Goal: Answer question/provide support: Share knowledge or assist other users

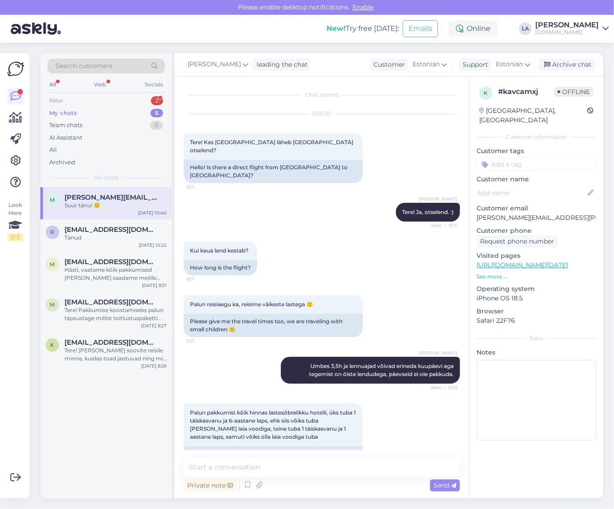
drag, startPoint x: 0, startPoint y: 0, endPoint x: 146, endPoint y: 97, distance: 175.1
click at [142, 95] on div "New 2" at bounding box center [105, 100] width 117 height 13
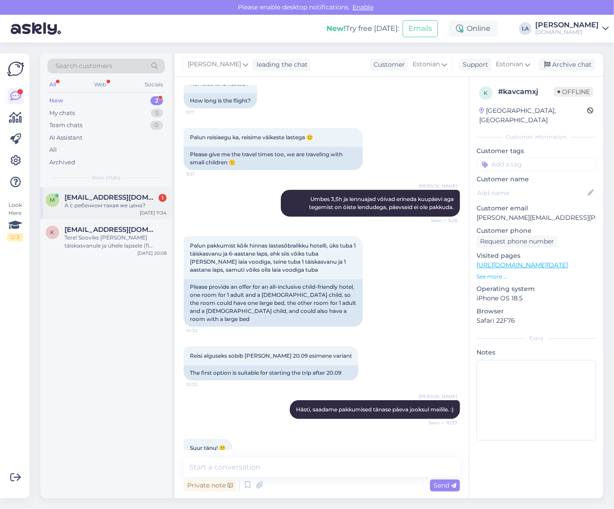
click at [131, 207] on div "А с ребенком такая же цена?" at bounding box center [115, 206] width 102 height 8
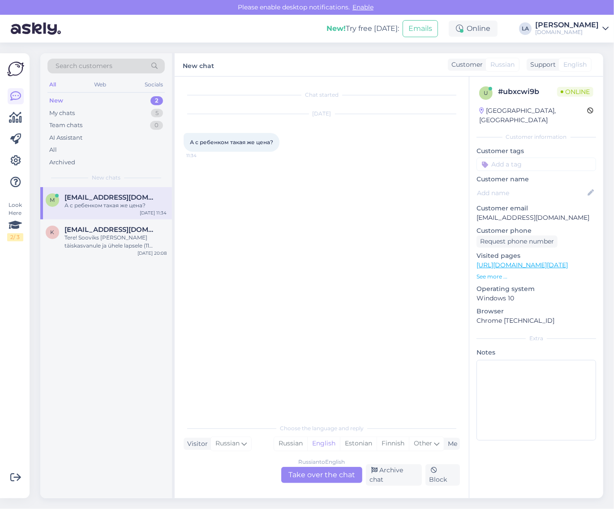
scroll to position [0, 0]
click at [305, 476] on div "Russian to English Take over the chat" at bounding box center [321, 475] width 81 height 16
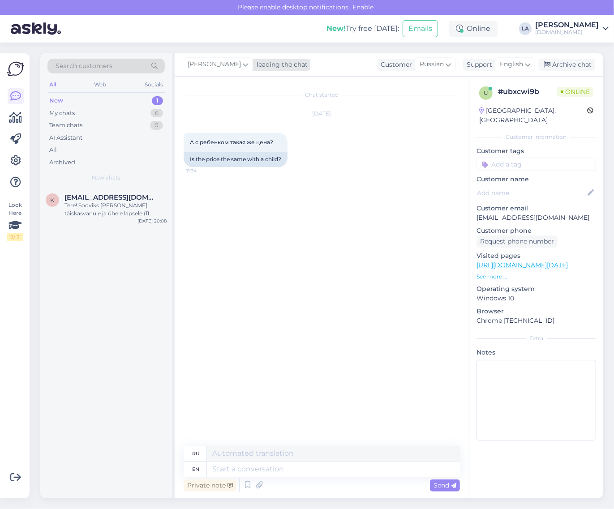
click at [206, 61] on span "[PERSON_NAME]" at bounding box center [214, 65] width 53 height 10
type input "tat"
click at [210, 118] on link "[PERSON_NAME] [PERSON_NAME][EMAIL_ADDRESS][DOMAIN_NAME]" at bounding box center [246, 108] width 99 height 22
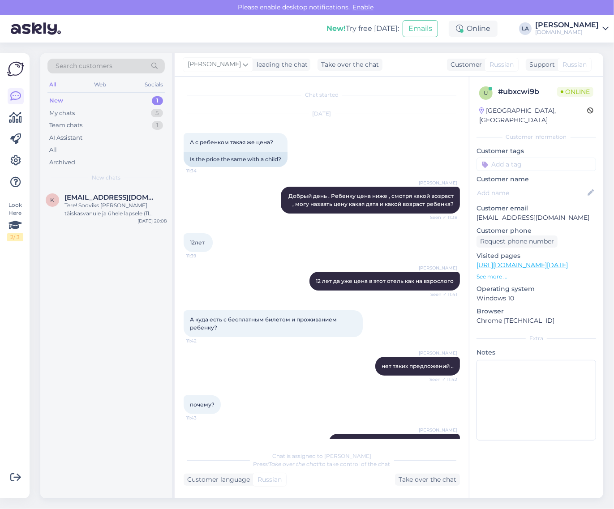
scroll to position [139, 0]
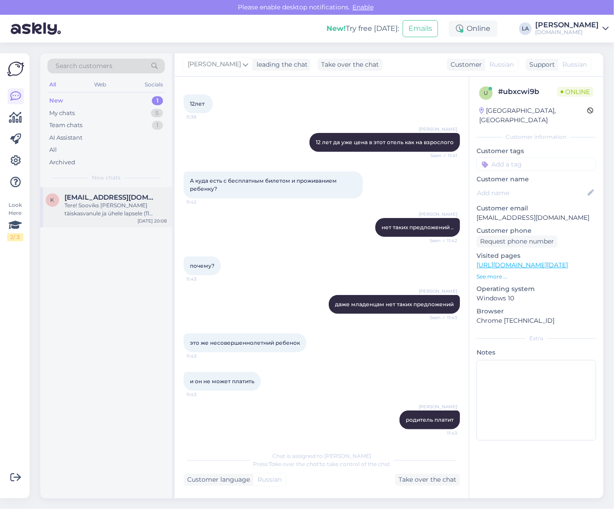
click at [128, 196] on span "[EMAIL_ADDRESS][DOMAIN_NAME]" at bounding box center [110, 197] width 93 height 8
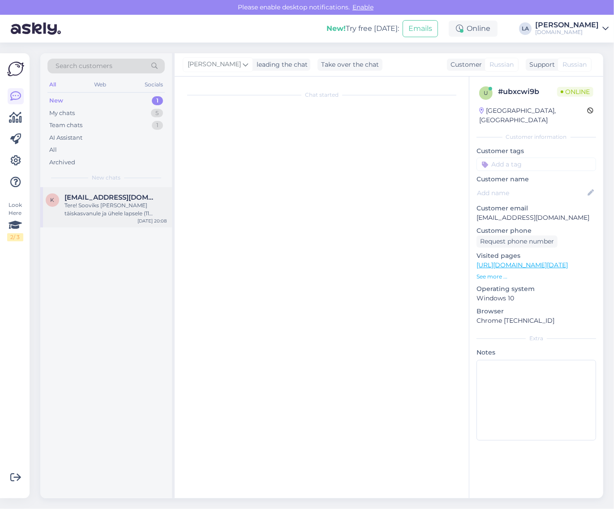
scroll to position [0, 0]
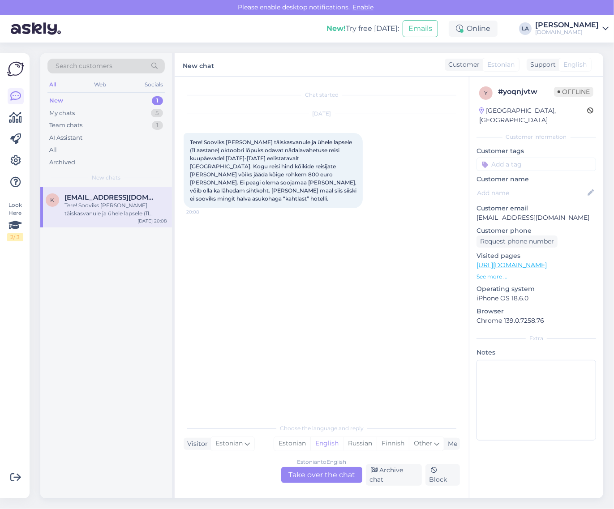
click at [330, 472] on div "Estonian to English Take over the chat" at bounding box center [321, 475] width 81 height 16
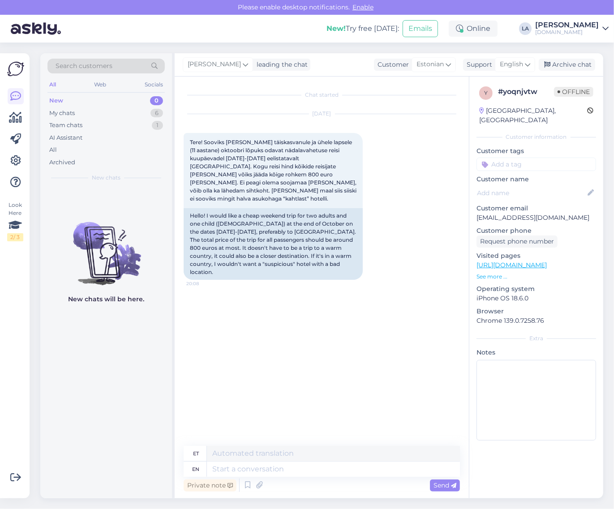
drag, startPoint x: 524, startPoint y: 66, endPoint x: 516, endPoint y: 78, distance: 14.7
click at [524, 66] on div "English" at bounding box center [515, 64] width 40 height 14
click at [489, 119] on link "Estonian" at bounding box center [499, 119] width 99 height 14
click at [245, 461] on textarea at bounding box center [322, 467] width 276 height 19
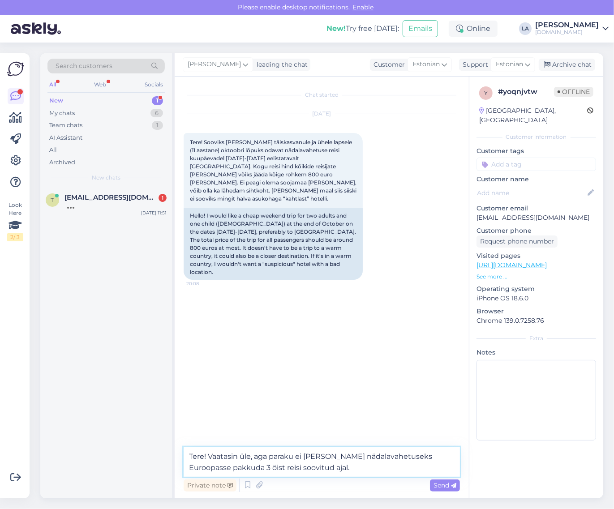
type textarea "Tere! Vaatasin üle, aga paraku ei [PERSON_NAME] nädalavahetuseks Euroopasse pak…"
click at [448, 478] on div "Private note Send" at bounding box center [322, 485] width 276 height 17
click at [450, 484] on span "Send" at bounding box center [445, 485] width 23 height 8
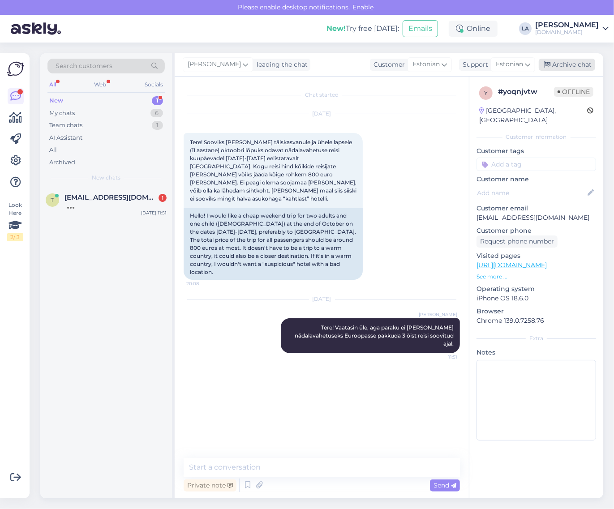
click at [564, 60] on div "Archive chat" at bounding box center [567, 65] width 56 height 12
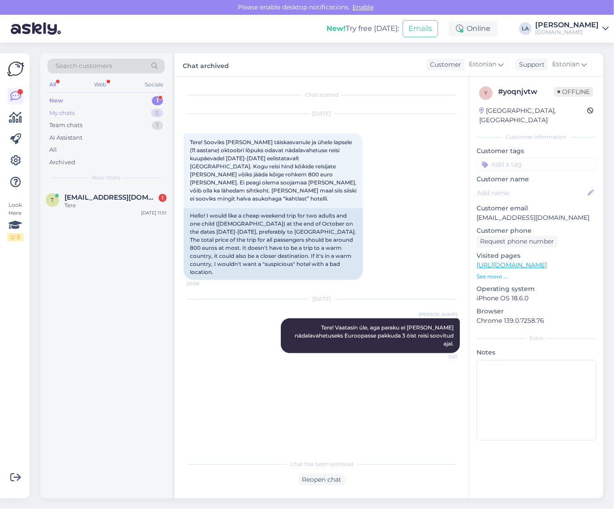
click at [136, 111] on div "My chats 5" at bounding box center [105, 113] width 117 height 13
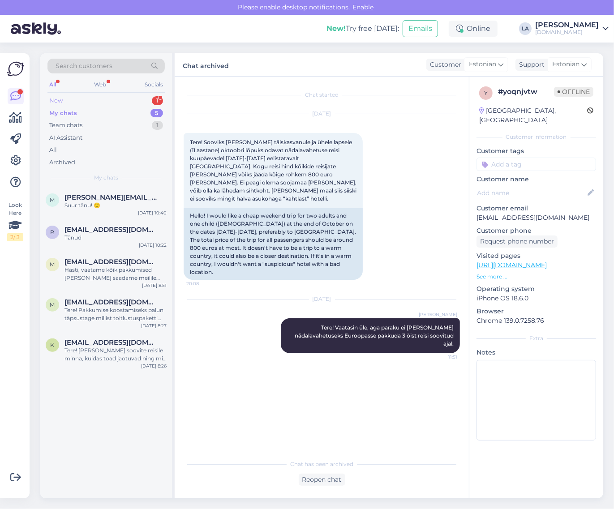
click at [149, 97] on div "New 1" at bounding box center [105, 100] width 117 height 13
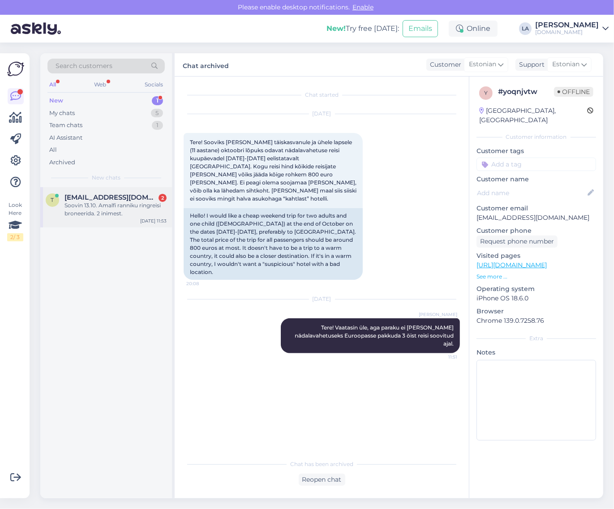
click at [110, 198] on span "[EMAIL_ADDRESS][DOMAIN_NAME]" at bounding box center [110, 197] width 93 height 8
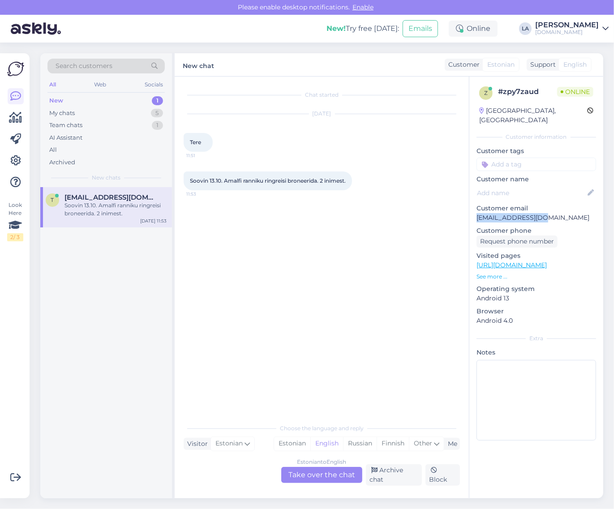
drag, startPoint x: 475, startPoint y: 207, endPoint x: 548, endPoint y: 207, distance: 73.0
click at [548, 207] on div "z # zpy7zaud Online [GEOGRAPHIC_DATA], [GEOGRAPHIC_DATA] Customer information C…" at bounding box center [536, 266] width 134 height 378
copy p "[EMAIL_ADDRESS][DOMAIN_NAME]"
click at [321, 480] on div "Estonian to English Take over the chat" at bounding box center [321, 475] width 81 height 16
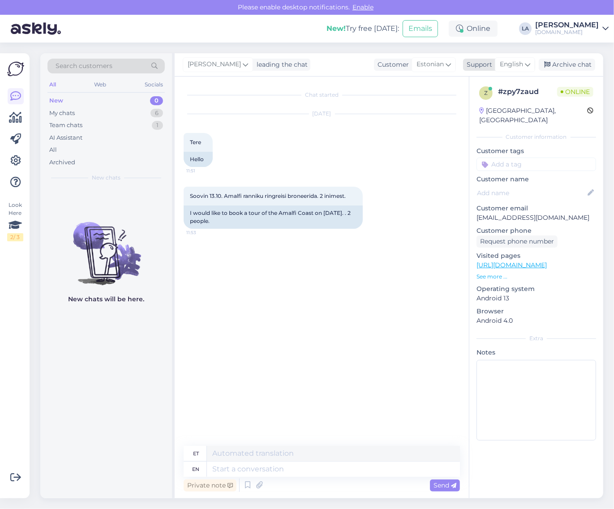
click at [520, 61] on span "English" at bounding box center [511, 65] width 23 height 10
click at [497, 117] on link "Estonian" at bounding box center [499, 119] width 99 height 14
click at [255, 464] on textarea at bounding box center [322, 467] width 276 height 19
type textarea "Tere! Saadame Teile kogu info meilile. :)"
click at [457, 486] on div "Send" at bounding box center [445, 486] width 30 height 12
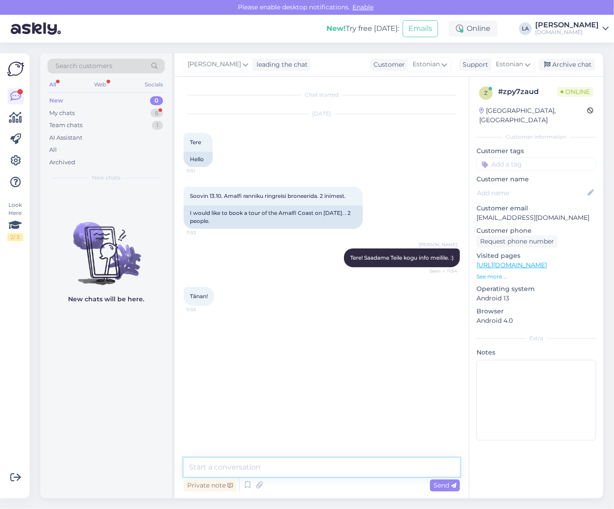
click at [331, 475] on textarea at bounding box center [322, 467] width 276 height 19
click at [153, 110] on div "6" at bounding box center [156, 113] width 13 height 9
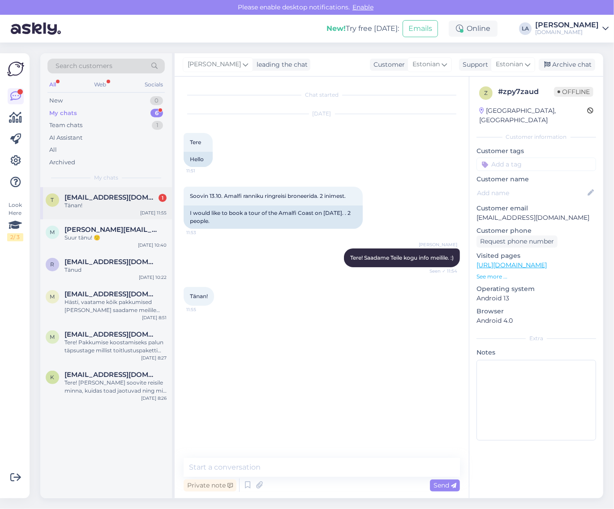
click at [124, 195] on span "[EMAIL_ADDRESS][DOMAIN_NAME]" at bounding box center [110, 197] width 93 height 8
drag, startPoint x: 475, startPoint y: 208, endPoint x: 543, endPoint y: 212, distance: 68.2
click at [543, 212] on div "z # zpy7zaud Offline [GEOGRAPHIC_DATA], [GEOGRAPHIC_DATA] Customer information …" at bounding box center [536, 266] width 134 height 378
copy p "[EMAIL_ADDRESS][DOMAIN_NAME]"
click at [283, 466] on textarea at bounding box center [322, 467] width 276 height 19
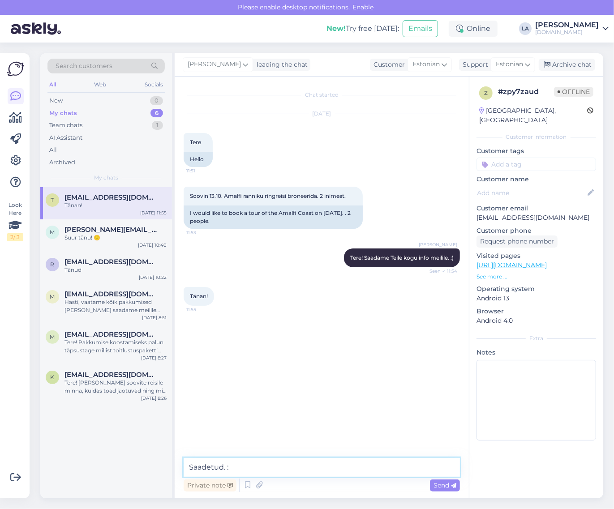
type textarea "Saadetud. :)"
click at [566, 64] on div "Archive chat" at bounding box center [567, 65] width 56 height 12
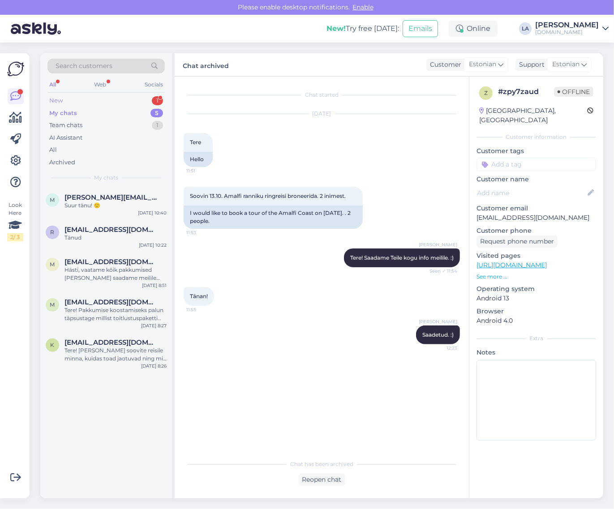
click at [158, 100] on div "1" at bounding box center [157, 100] width 11 height 9
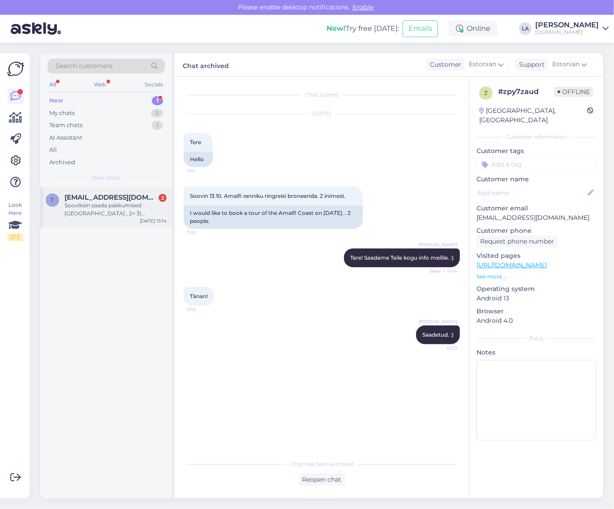
click at [142, 202] on div "Sooviksin saada pakkumised [GEOGRAPHIC_DATA] , 2+ 3( 11a,8a,0a) detsembris? Pig…" at bounding box center [115, 210] width 102 height 16
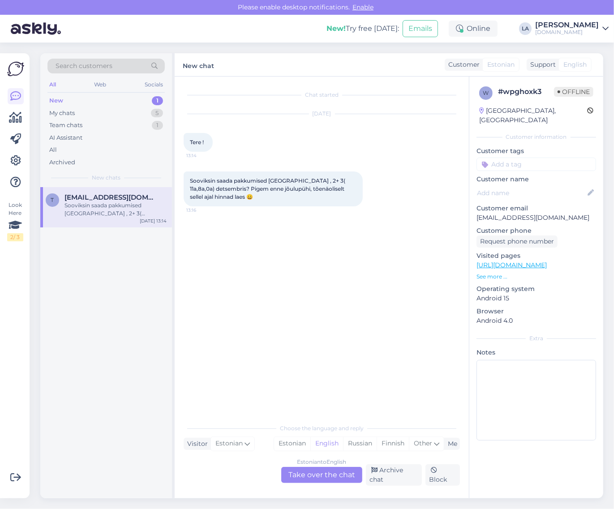
click at [328, 474] on div "Estonian to English Take over the chat" at bounding box center [321, 475] width 81 height 16
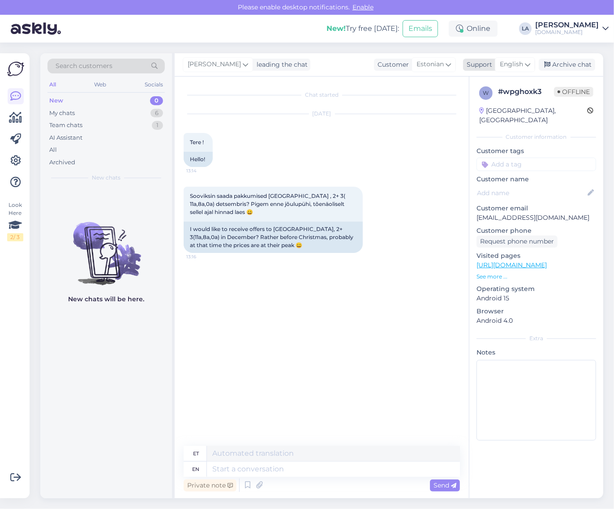
click at [522, 63] on span "English" at bounding box center [511, 65] width 23 height 10
click at [494, 117] on link "Estonian" at bounding box center [499, 119] width 99 height 14
click at [262, 466] on textarea at bounding box center [322, 467] width 276 height 19
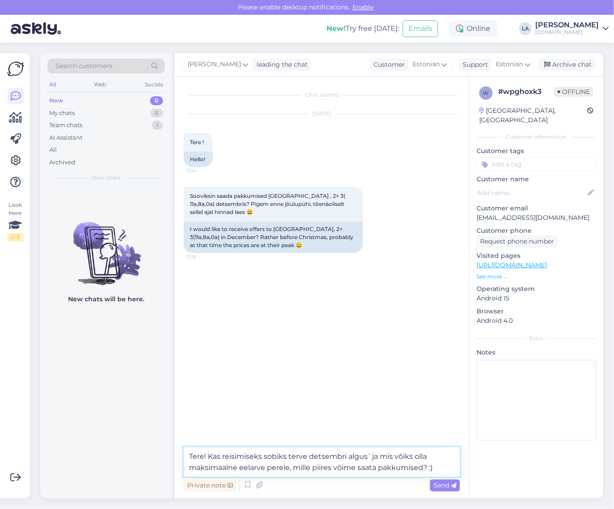
click at [370, 455] on textarea "Tere! Kas reisimiseks sobiks terve detsembri algus`ja mis võiks olla maksimaaln…" at bounding box center [322, 462] width 276 height 30
type textarea "Tere! Kas reisimiseks sobiks terve detsembri algusja mis võiks olla maksimaalne…"
click at [451, 487] on icon at bounding box center [453, 485] width 5 height 5
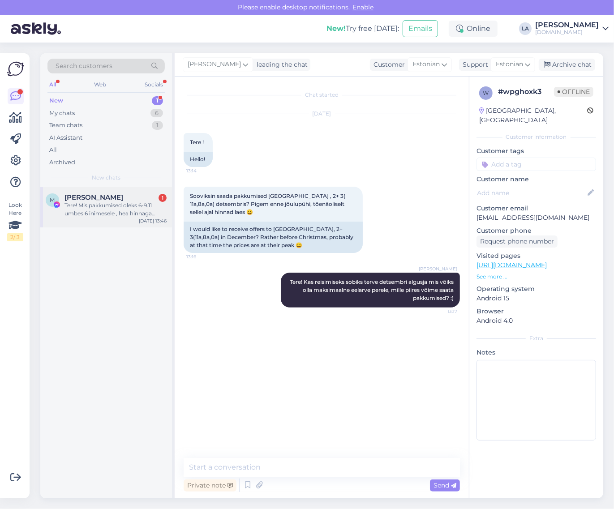
click at [115, 216] on div "Tere! Mis pakkumised oleks 6-9.11 umbes 6 inimesele , hea hinnaga algusega [GEO…" at bounding box center [115, 210] width 102 height 16
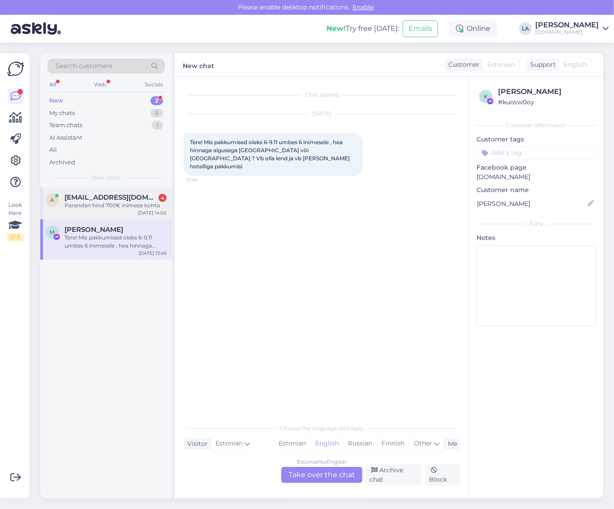
click at [153, 211] on div "[DATE] 14:00" at bounding box center [152, 213] width 29 height 7
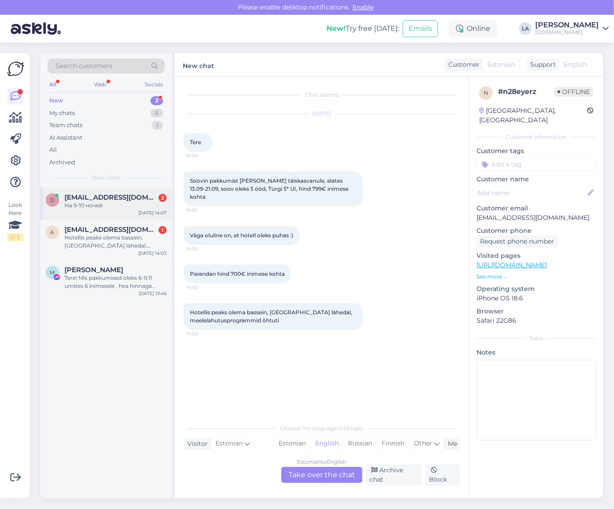
click at [135, 204] on div "На 9-10 ночей" at bounding box center [115, 206] width 102 height 8
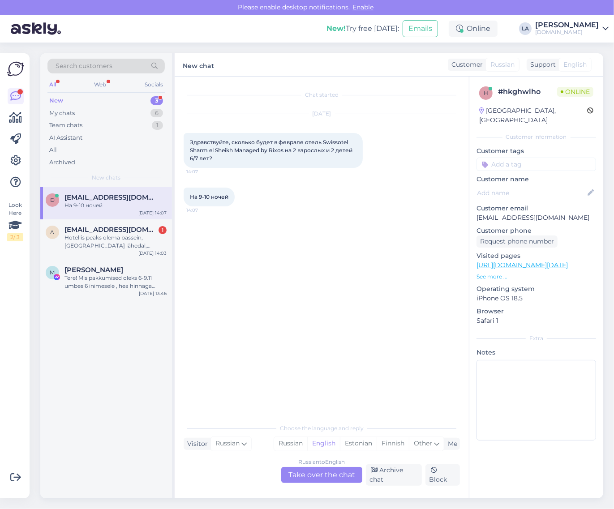
click at [341, 472] on div "Russian to English Take over the chat" at bounding box center [321, 475] width 81 height 16
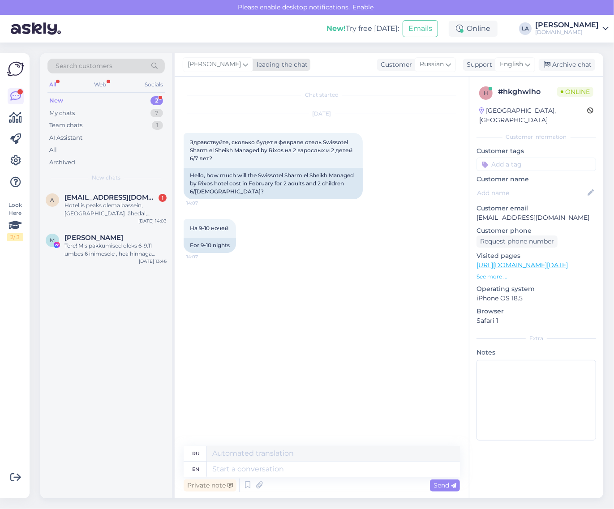
click at [217, 62] on span "[PERSON_NAME]" at bounding box center [214, 65] width 53 height 10
type input "tat"
click at [211, 116] on div "[PERSON_NAME][EMAIL_ADDRESS][DOMAIN_NAME]" at bounding box center [248, 114] width 74 height 8
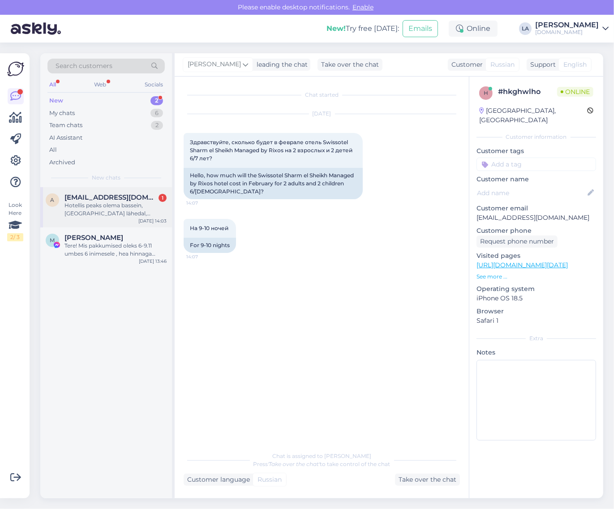
click at [142, 220] on div "[DATE] 14:03" at bounding box center [152, 221] width 28 height 7
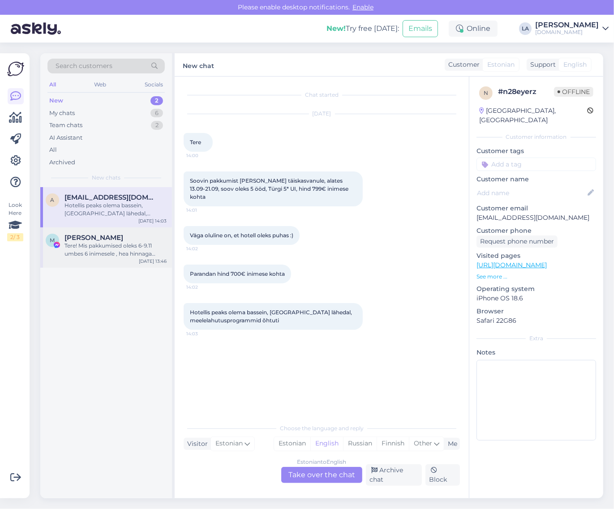
click at [128, 237] on div "[PERSON_NAME]" at bounding box center [115, 238] width 102 height 8
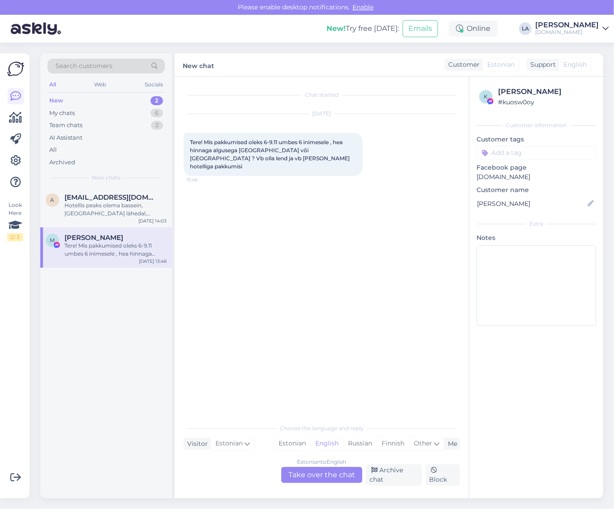
click at [330, 478] on div "Estonian to English Take over the chat" at bounding box center [321, 475] width 81 height 16
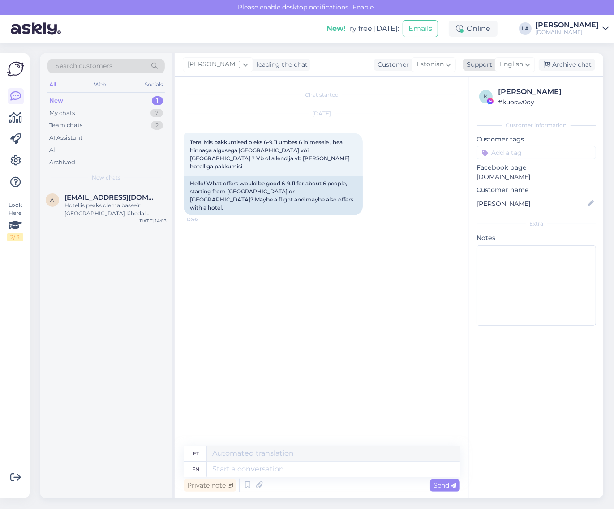
click at [524, 66] on div "English" at bounding box center [515, 64] width 40 height 14
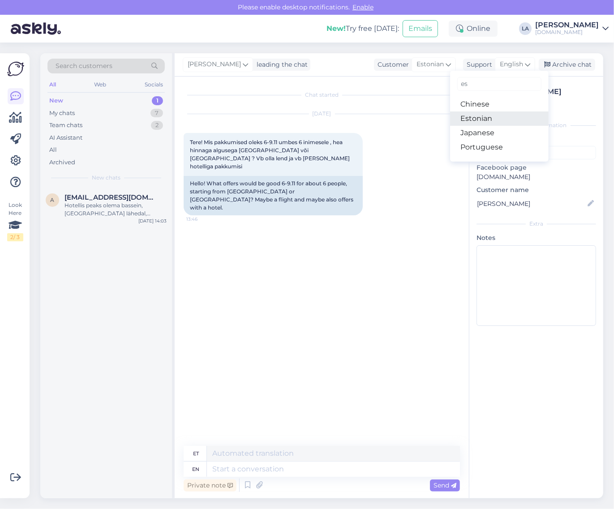
click at [505, 124] on link "Estonian" at bounding box center [499, 119] width 99 height 14
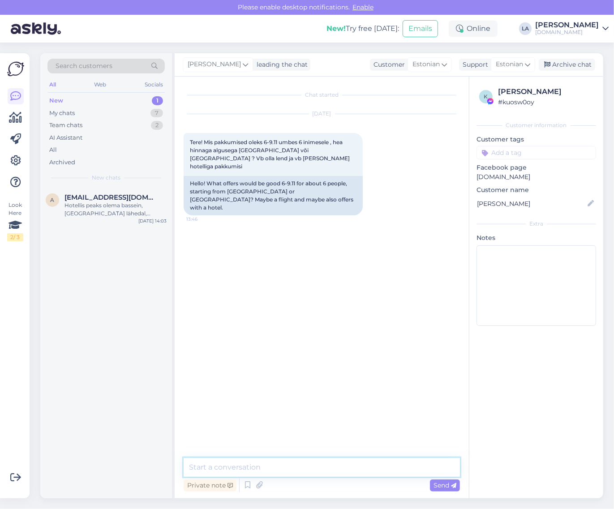
click at [294, 462] on textarea at bounding box center [322, 467] width 276 height 19
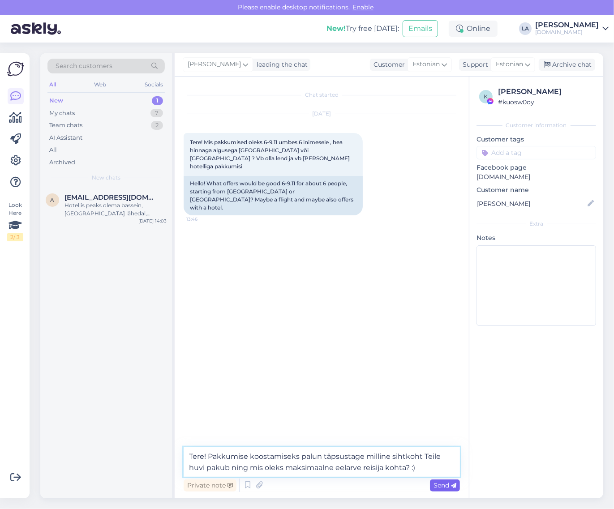
type textarea "Tere! Pakkumise koostamiseks palun täpsustage milline sihtkoht Teile huvi pakub…"
click at [442, 486] on span "Send" at bounding box center [445, 485] width 23 height 8
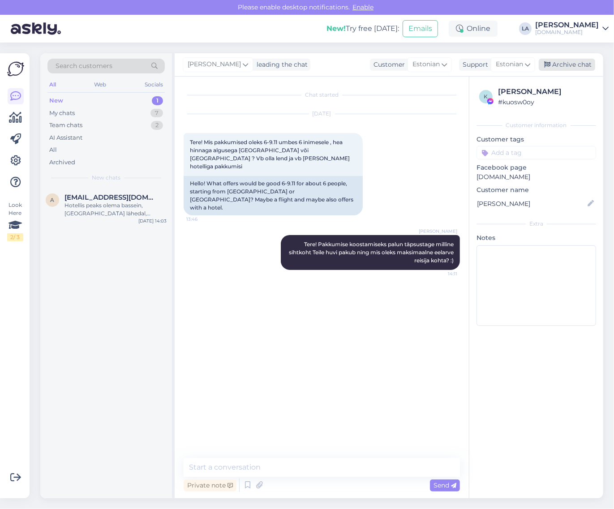
click at [565, 66] on div "Archive chat" at bounding box center [567, 65] width 56 height 12
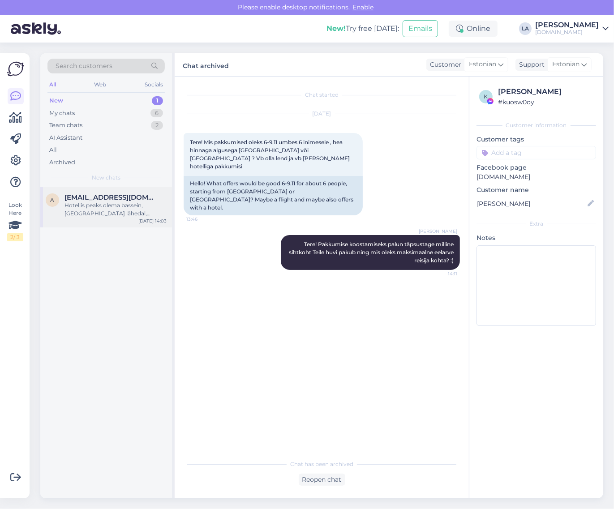
click at [142, 189] on div "a [EMAIL_ADDRESS][DOMAIN_NAME] Hotellis peaks olema bassein, [GEOGRAPHIC_DATA] …" at bounding box center [106, 207] width 132 height 40
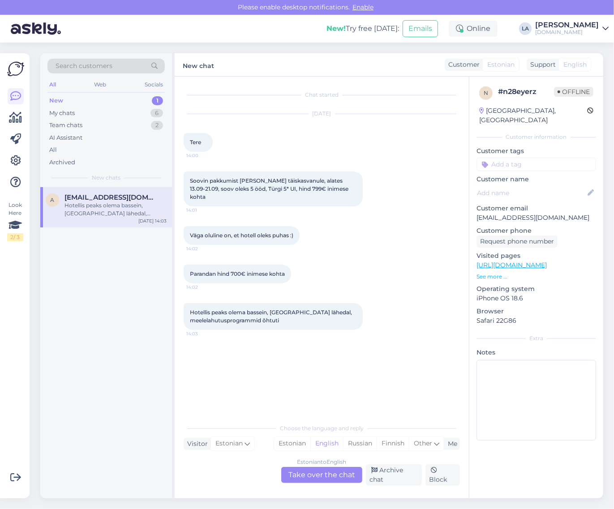
click at [355, 477] on div "Estonian to English Take over the chat" at bounding box center [321, 475] width 81 height 16
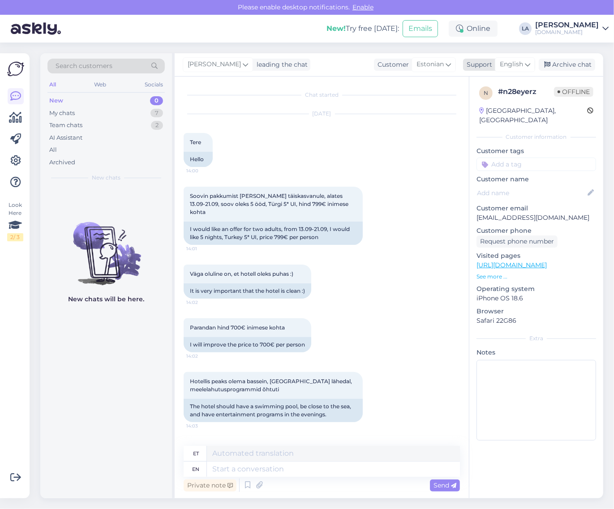
click at [513, 65] on span "English" at bounding box center [511, 65] width 23 height 10
click at [489, 119] on link "Estonian" at bounding box center [499, 119] width 99 height 14
click at [277, 467] on textarea at bounding box center [322, 467] width 276 height 19
type textarea "Tere! Kas reisi alustamiseks on sobilik ainult 13.09 või võime vaadata +/- päev…"
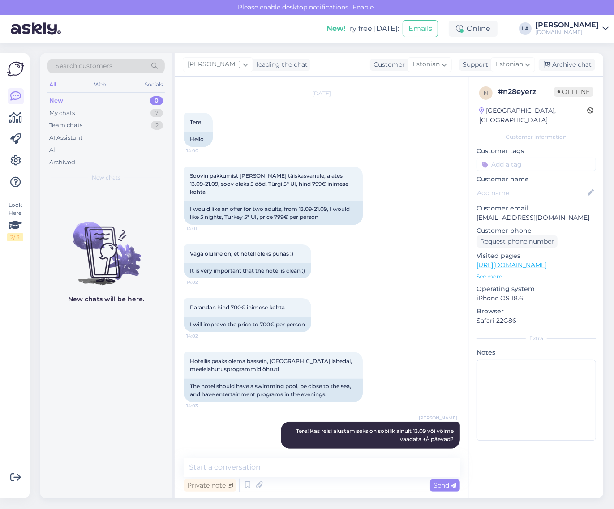
click at [449, 494] on div "Private note Send" at bounding box center [322, 485] width 276 height 17
click at [442, 487] on span "Send" at bounding box center [445, 485] width 23 height 8
click at [566, 63] on div "Archive chat" at bounding box center [567, 65] width 56 height 12
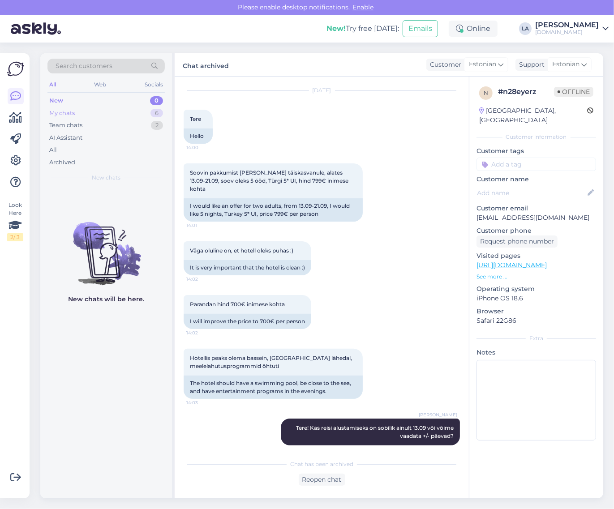
click at [140, 110] on div "My chats 6" at bounding box center [105, 113] width 117 height 13
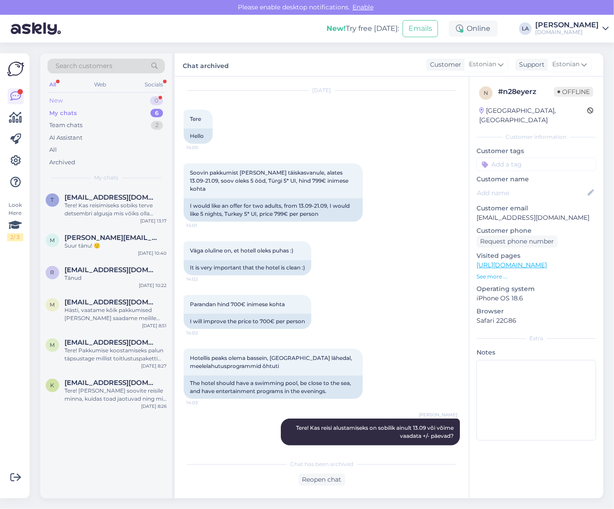
click at [137, 97] on div "New 0" at bounding box center [105, 100] width 117 height 13
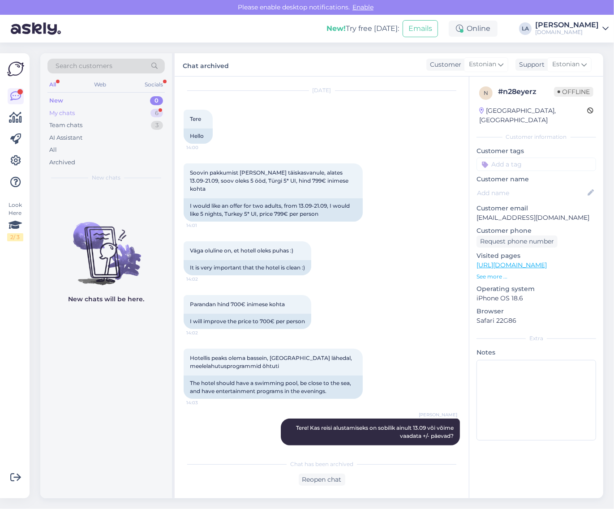
click at [122, 115] on div "My chats 6" at bounding box center [105, 113] width 117 height 13
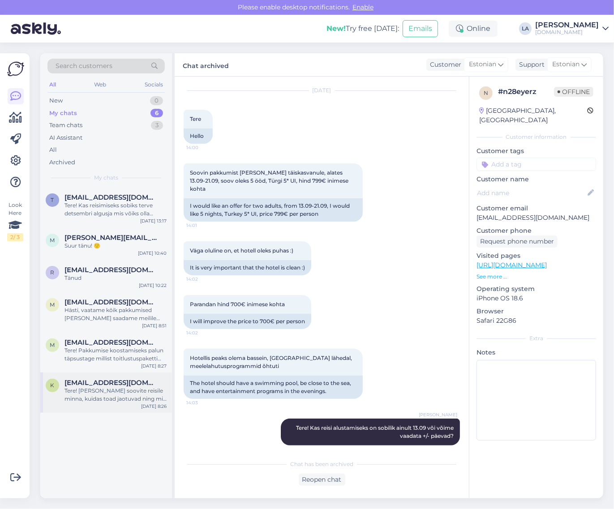
click at [122, 387] on div "Tere! [PERSON_NAME] soovite reisile minna, kuidas toad jaotuvad ning mis on mak…" at bounding box center [115, 395] width 102 height 16
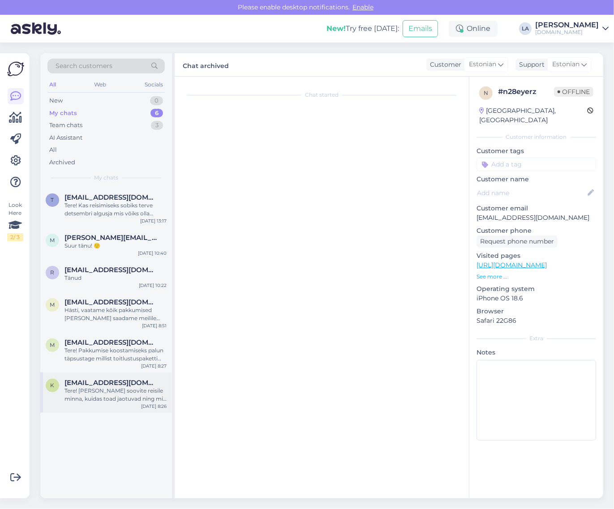
scroll to position [0, 0]
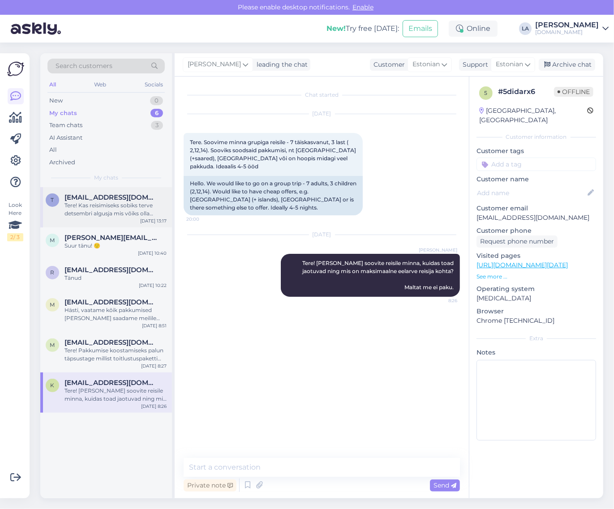
click at [88, 209] on div "Tere! Kas reisimiseks sobiks terve detsembri algusja mis võiks olla maksimaalne…" at bounding box center [115, 210] width 102 height 16
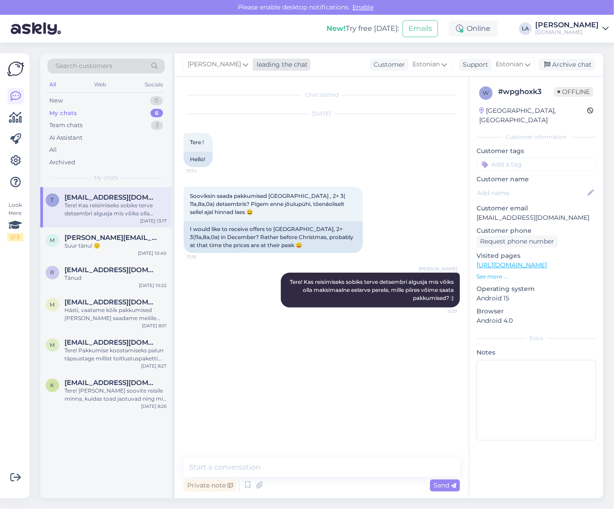
click at [218, 64] on span "[PERSON_NAME]" at bounding box center [214, 65] width 53 height 10
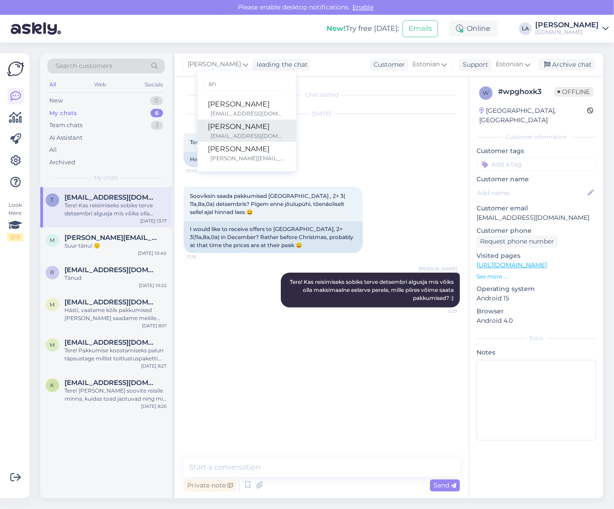
type input "an"
click at [230, 130] on div "[PERSON_NAME]" at bounding box center [246, 126] width 77 height 11
